Goal: Task Accomplishment & Management: Complete application form

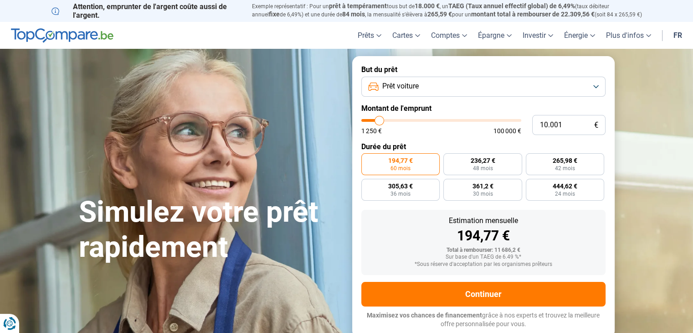
click at [430, 87] on button "Prêt voiture" at bounding box center [483, 87] width 244 height 20
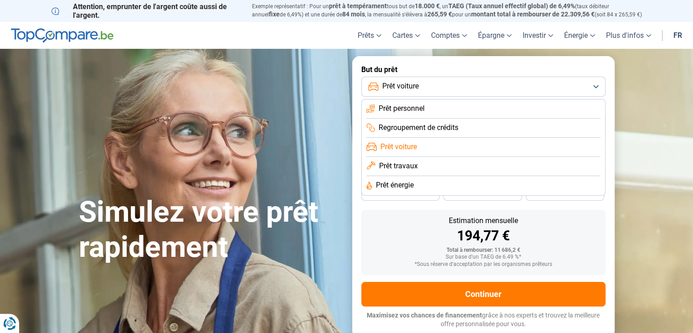
click at [430, 87] on button "Prêt voiture" at bounding box center [483, 87] width 244 height 20
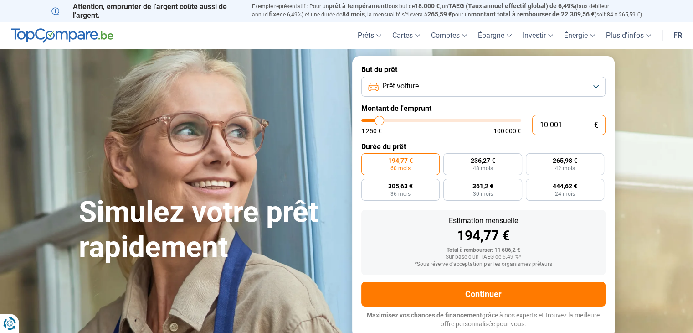
click at [570, 127] on input "10.001" at bounding box center [568, 125] width 73 height 20
type input "1.000"
type input "1250"
type input "100"
type input "1250"
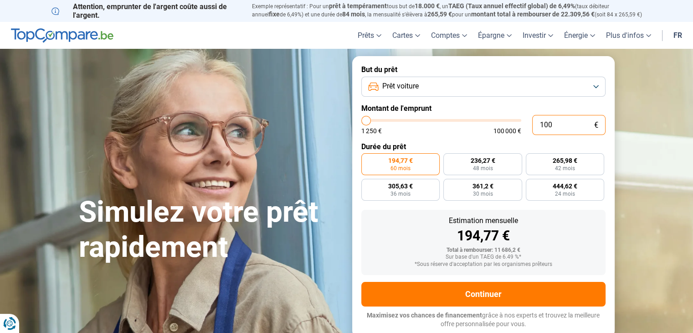
type input "10"
type input "1250"
type input "1"
type input "1250"
type input "0"
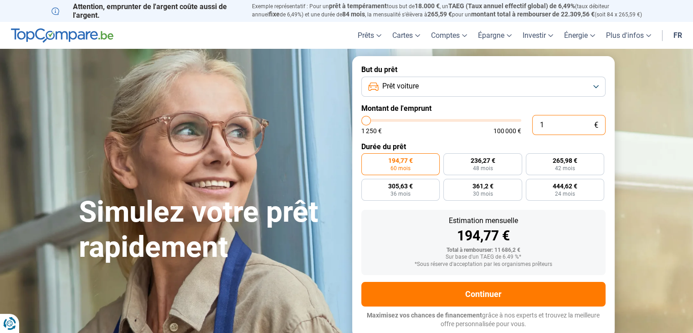
type input "1250"
type input "1"
type input "1250"
type input "14"
type input "1250"
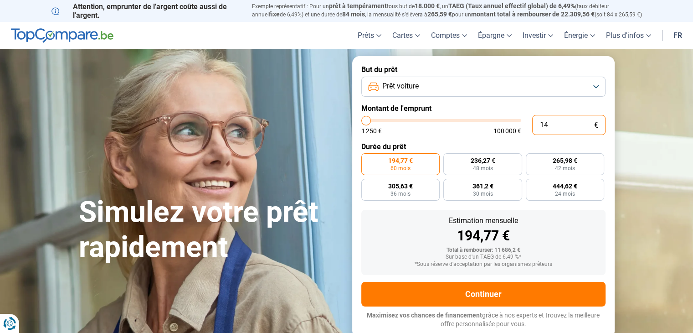
type input "149"
type input "1250"
type input "1.499"
type input "1500"
type input "14.990"
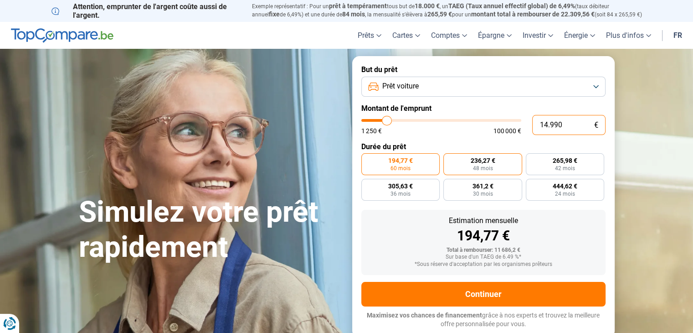
type input "15000"
type input "14.990"
click at [499, 168] on label "354,14 € 48 mois" at bounding box center [482, 164] width 79 height 22
click at [449, 159] on input "354,14 € 48 mois" at bounding box center [446, 156] width 6 height 6
radio input "true"
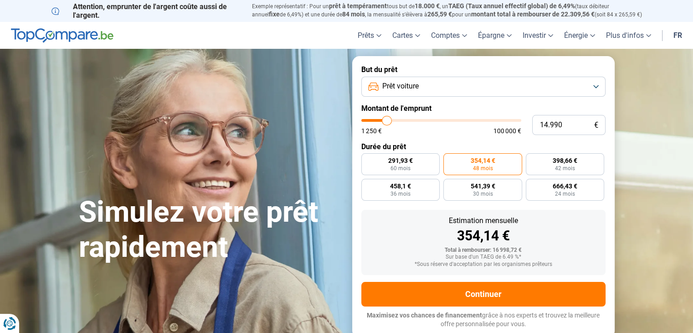
click at [466, 82] on button "Prêt voiture" at bounding box center [483, 87] width 244 height 20
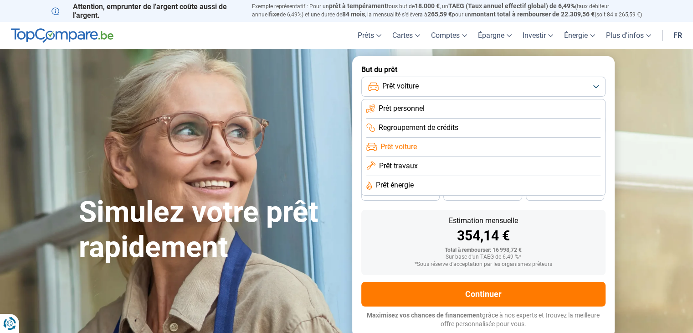
click at [441, 118] on li "Prêt personnel" at bounding box center [483, 127] width 234 height 19
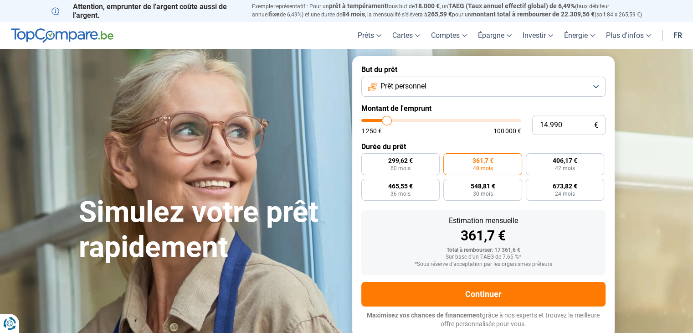
click at [488, 159] on span "361,7 €" at bounding box center [482, 160] width 21 height 6
click at [449, 159] on input "361,7 € 48 mois" at bounding box center [446, 156] width 6 height 6
click at [435, 82] on button "Prêt personnel" at bounding box center [483, 87] width 244 height 20
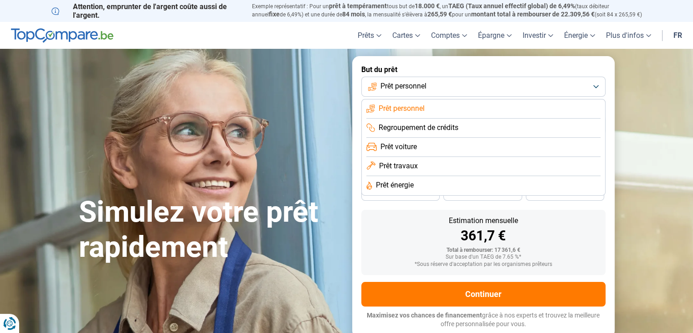
click at [433, 132] on span "Regroupement de crédits" at bounding box center [419, 128] width 80 height 10
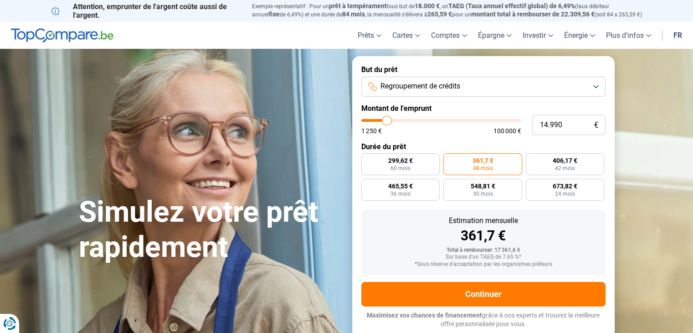
click at [458, 88] on span "Regroupement de crédits" at bounding box center [420, 86] width 80 height 10
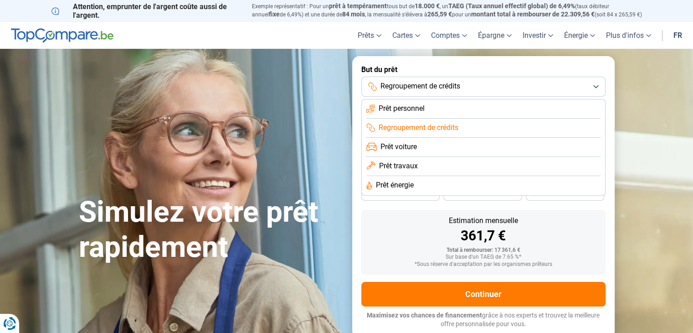
click at [443, 130] on span "Regroupement de crédits" at bounding box center [419, 128] width 80 height 10
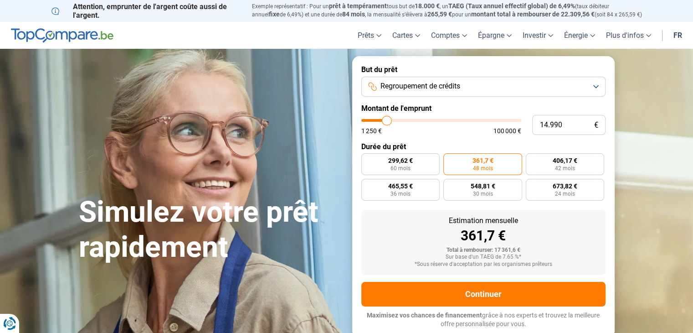
click at [440, 93] on button "Regroupement de crédits" at bounding box center [483, 87] width 244 height 20
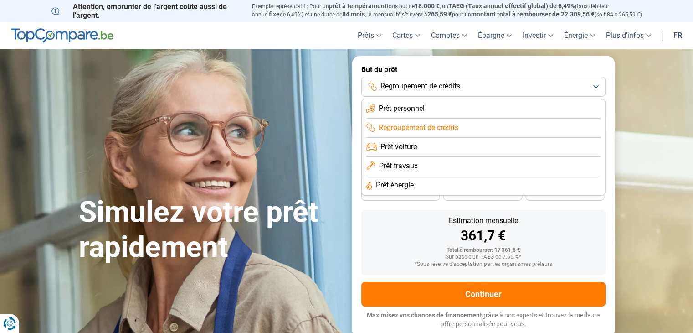
click at [431, 157] on li "Prêt voiture" at bounding box center [483, 166] width 234 height 19
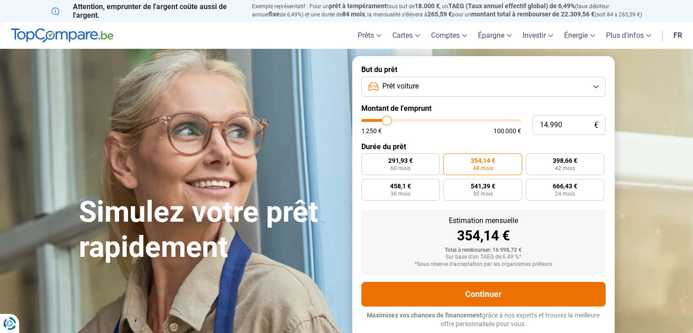
click at [485, 291] on button "Continuer" at bounding box center [483, 294] width 244 height 25
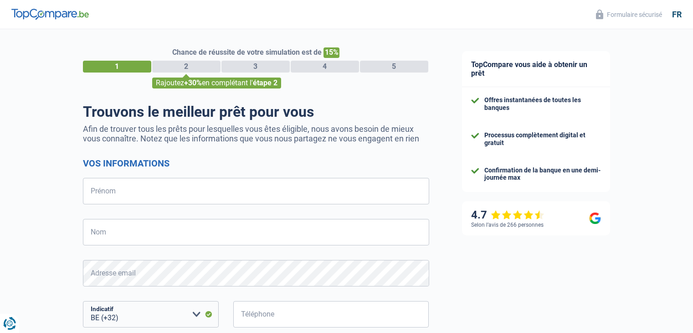
select select "32"
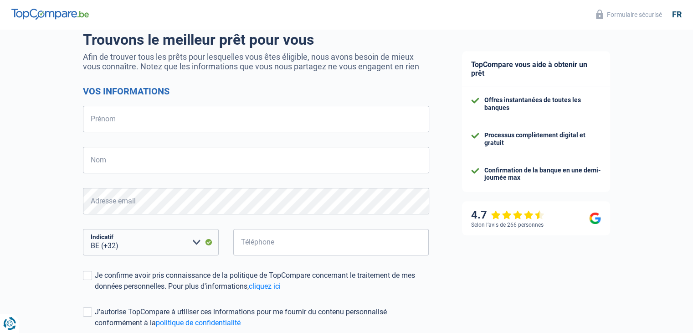
scroll to position [163, 0]
